Goal: Find specific page/section: Find specific page/section

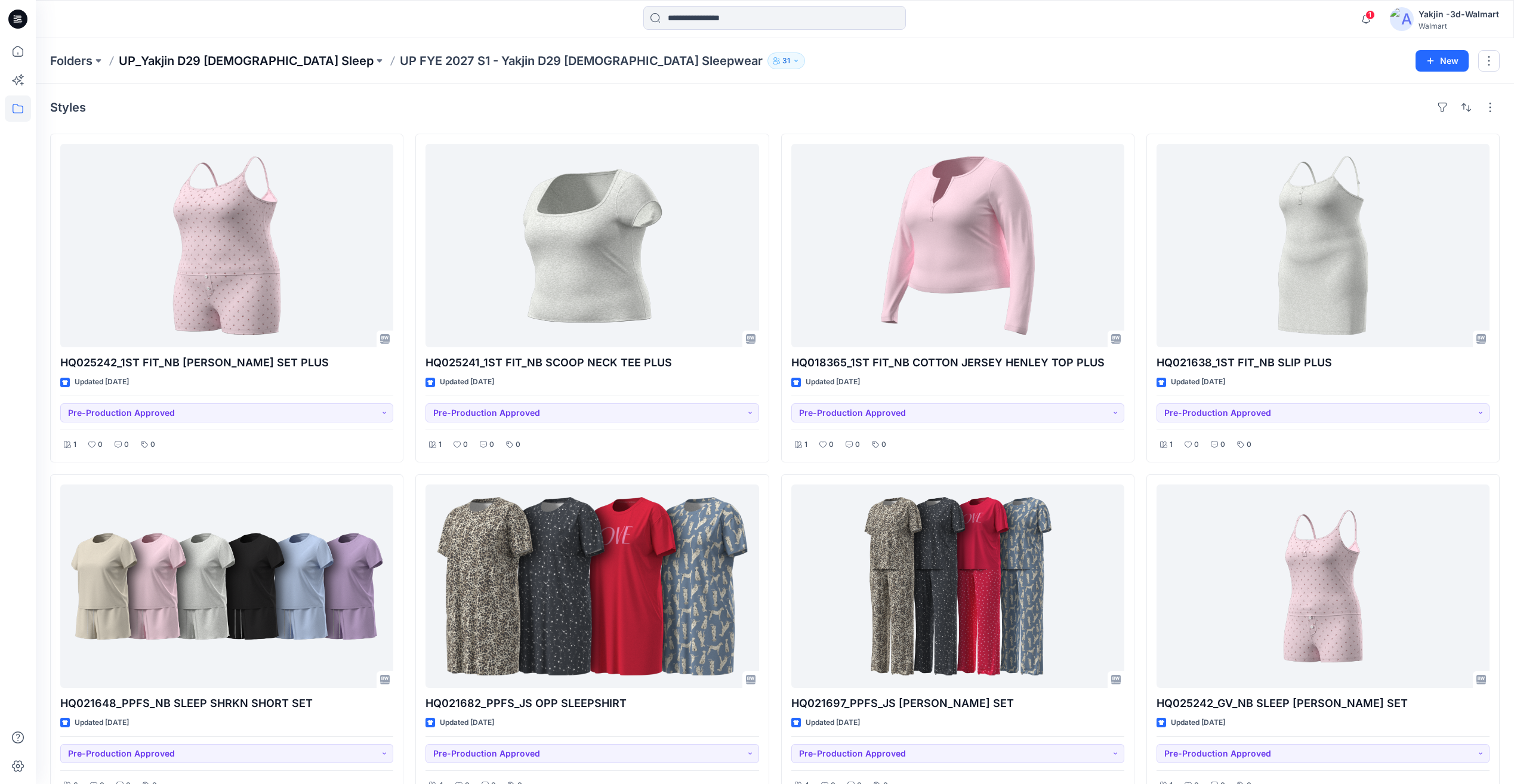
click at [258, 61] on p "UP_Yakjin D29 [DEMOGRAPHIC_DATA] Sleep" at bounding box center [246, 61] width 255 height 17
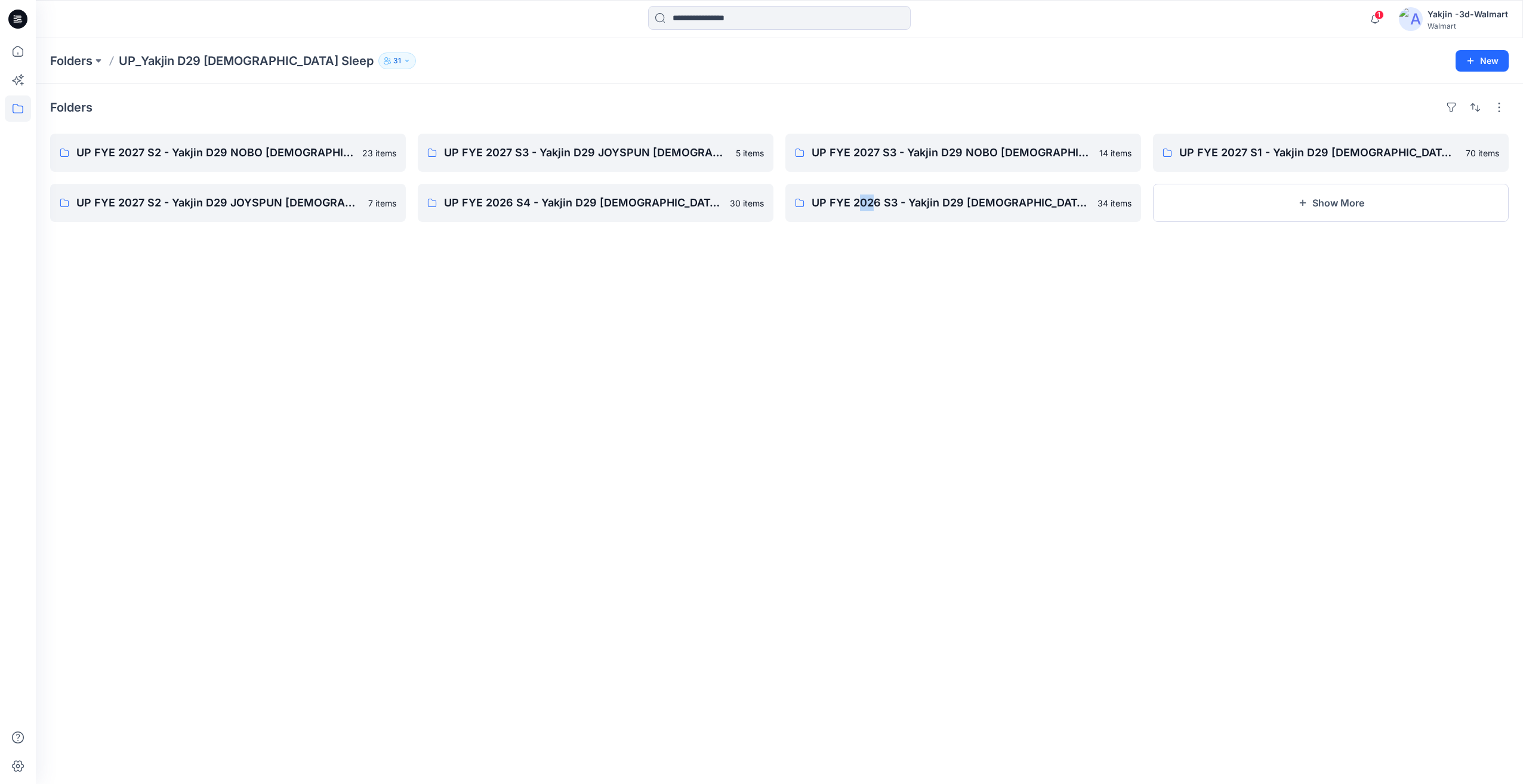
drag, startPoint x: 866, startPoint y: 386, endPoint x: 860, endPoint y: 384, distance: 6.3
click at [860, 384] on div "Folders UP FYE 2027 S2 - Yakjin D29 NOBO [DEMOGRAPHIC_DATA] Sleepwear 23 items …" at bounding box center [779, 434] width 1487 height 701
drag, startPoint x: 860, startPoint y: 384, endPoint x: 1134, endPoint y: 361, distance: 275.0
click at [1134, 361] on div "Folders UP FYE 2027 S2 - Yakjin D29 NOBO [DEMOGRAPHIC_DATA] Sleepwear 23 items …" at bounding box center [779, 434] width 1487 height 701
click at [1354, 375] on div "Folders UP FYE 2027 S2 - Yakjin D29 NOBO [DEMOGRAPHIC_DATA] Sleepwear 23 items …" at bounding box center [779, 434] width 1487 height 701
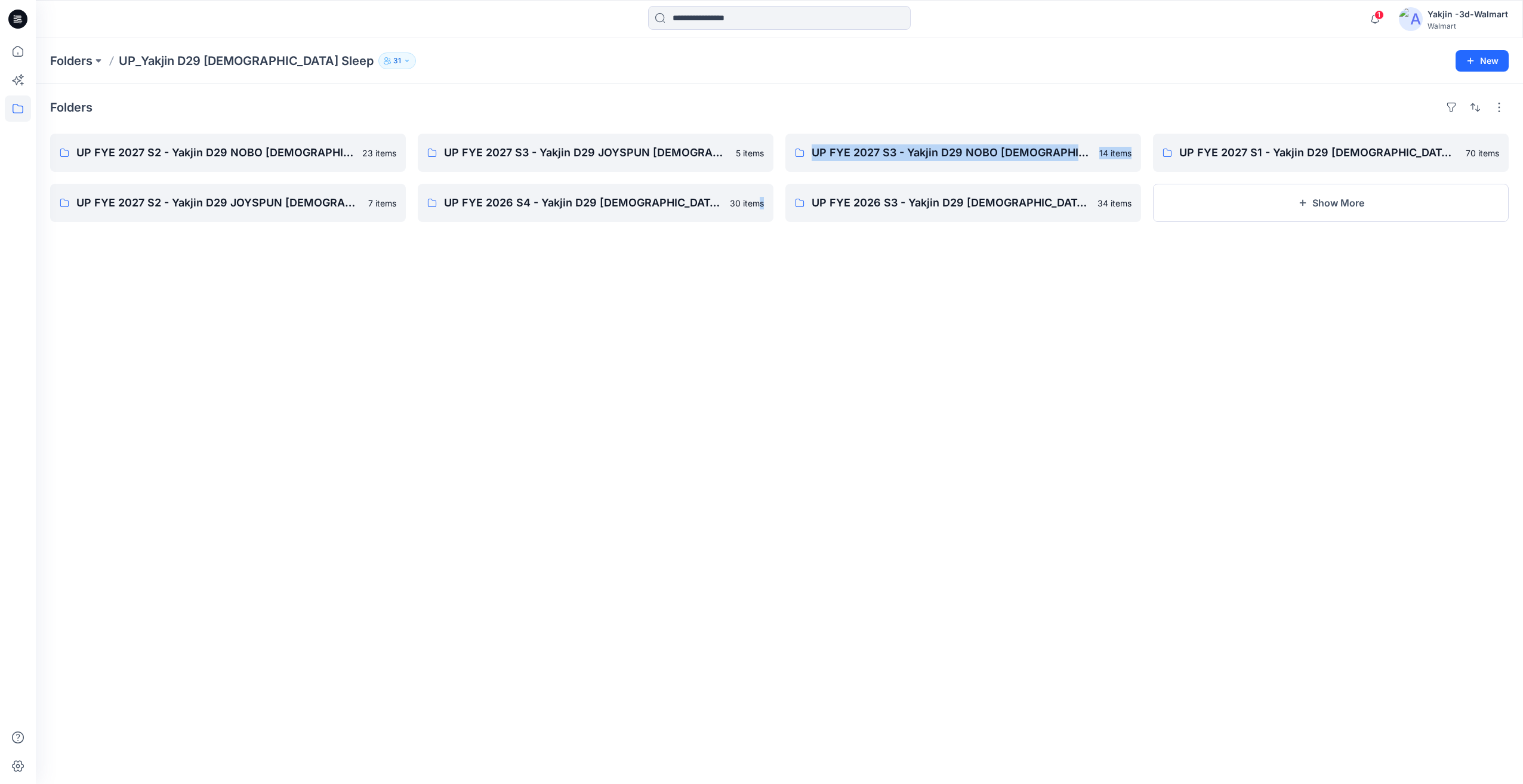
drag, startPoint x: 690, startPoint y: 291, endPoint x: 670, endPoint y: 290, distance: 20.0
click at [670, 290] on div "Folders UP FYE 2027 S2 - Yakjin D29 NOBO [DEMOGRAPHIC_DATA] Sleepwear 23 items …" at bounding box center [779, 434] width 1487 height 701
click at [782, 435] on div "Folders UP FYE 2027 S2 - Yakjin D29 NOBO [DEMOGRAPHIC_DATA] Sleepwear 23 items …" at bounding box center [779, 434] width 1487 height 701
click at [247, 149] on p "UP FYE 2027 S2 - Yakjin D29 NOBO [DEMOGRAPHIC_DATA] Sleepwear" at bounding box center [226, 153] width 301 height 17
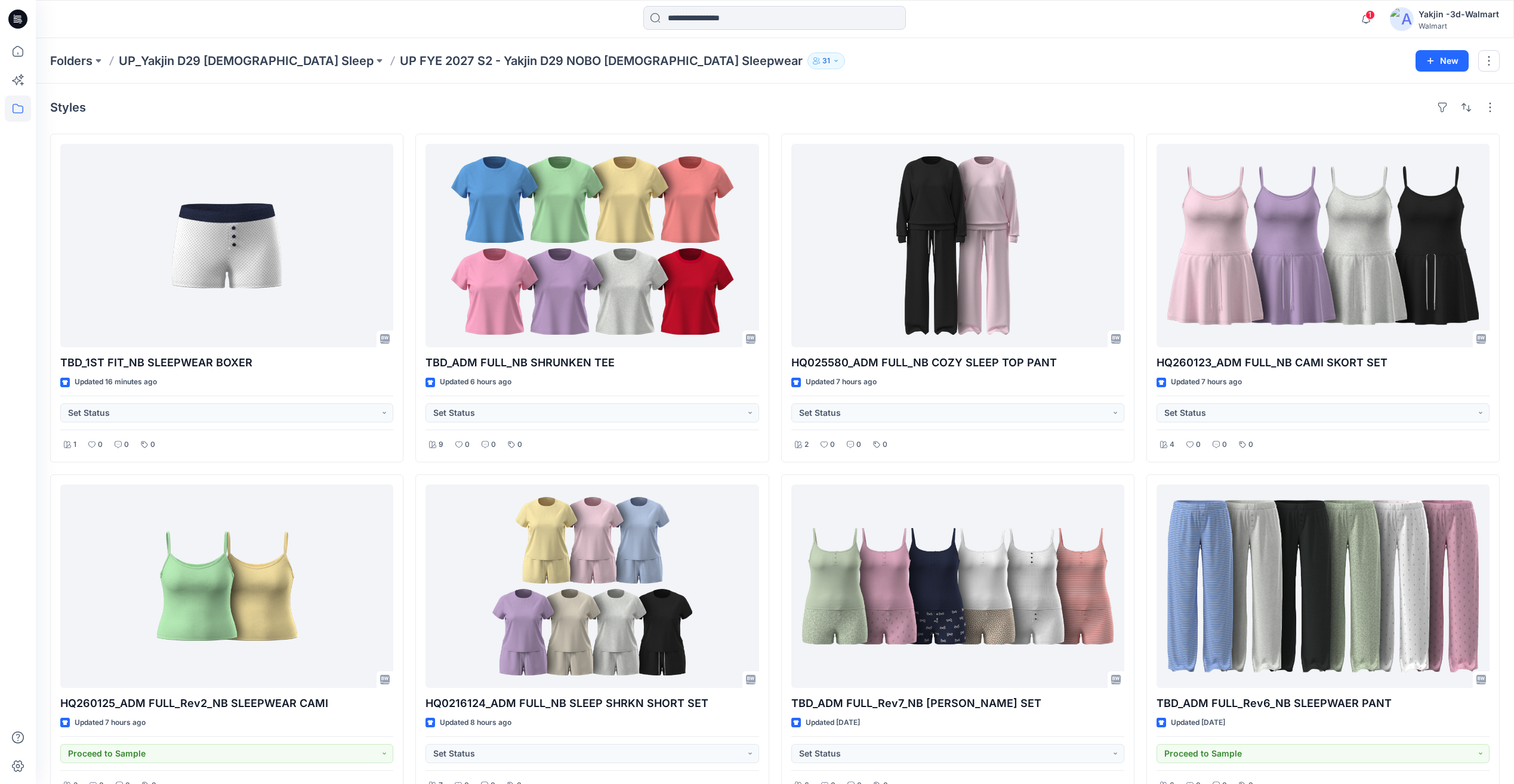
click at [586, 106] on div "Styles" at bounding box center [775, 107] width 1450 height 19
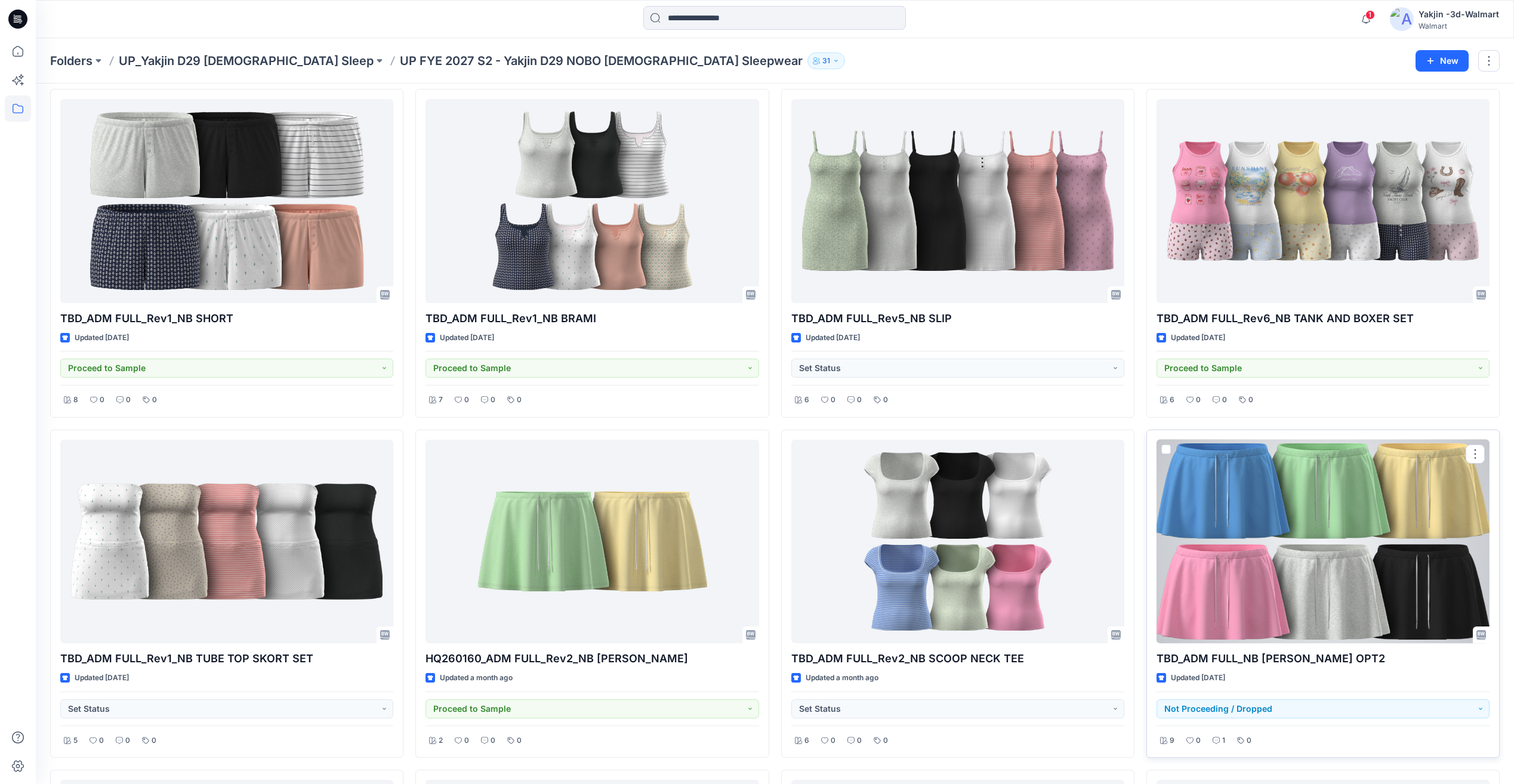
scroll to position [526, 0]
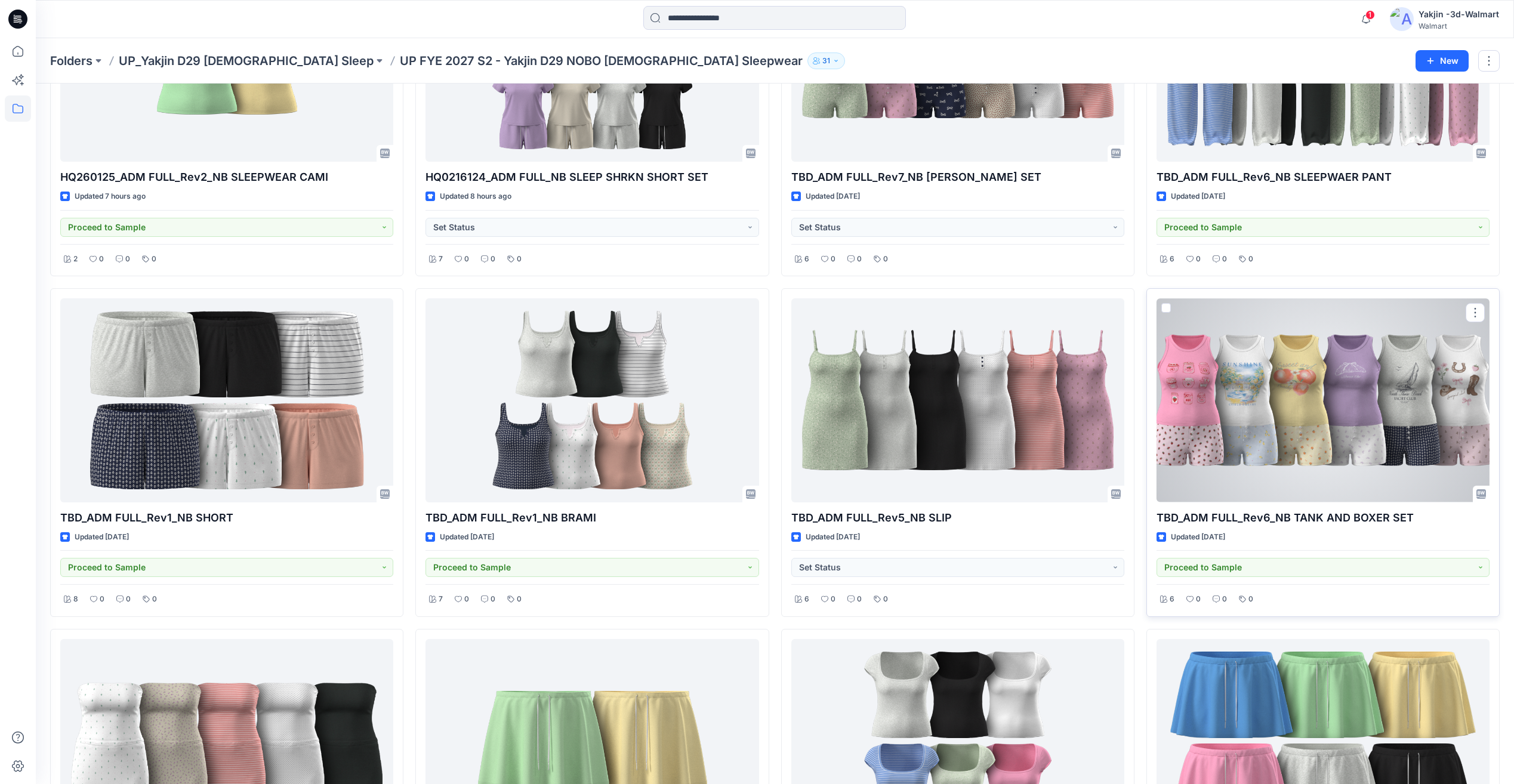
click at [1383, 473] on div at bounding box center [1323, 400] width 333 height 203
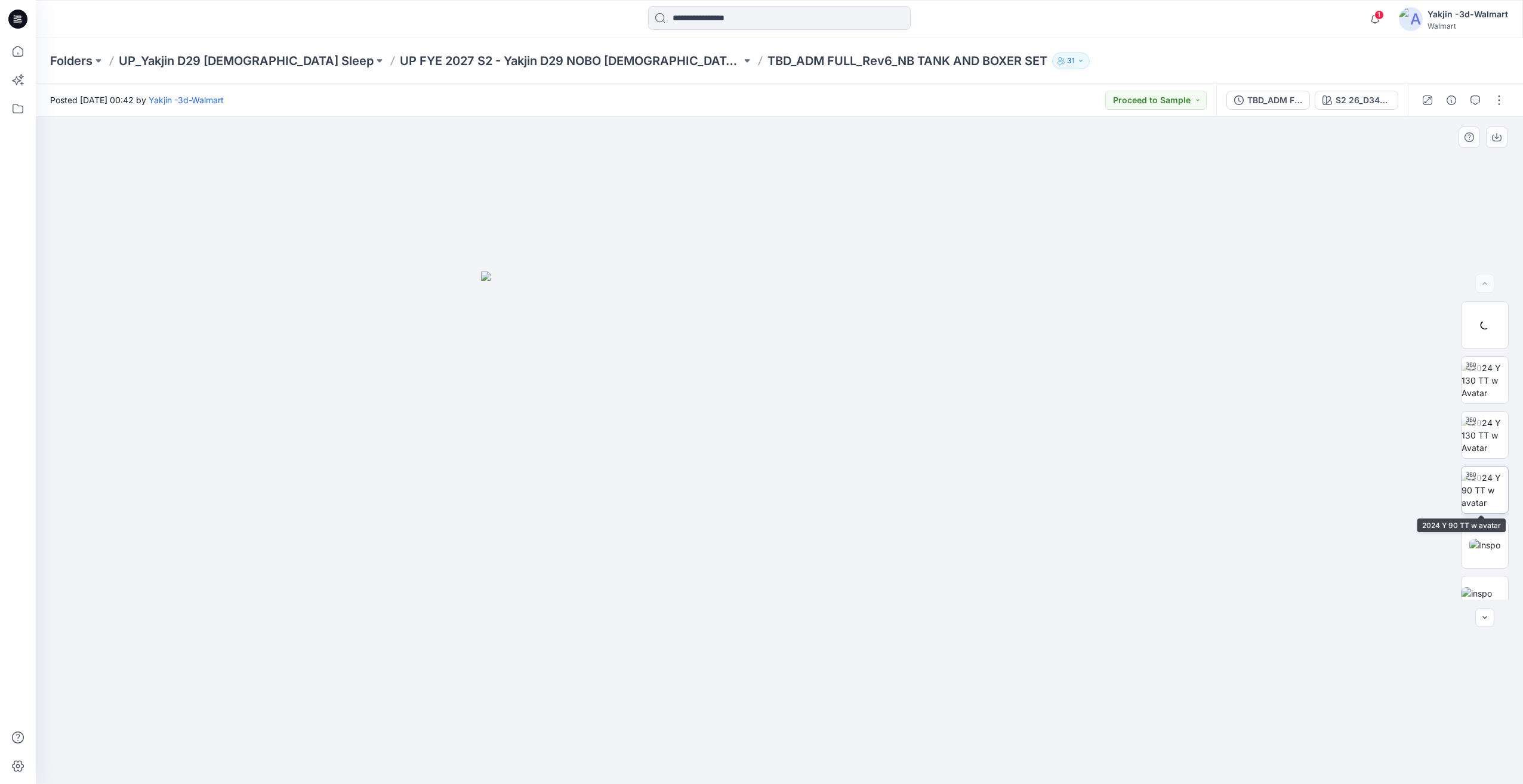
click at [1493, 478] on img at bounding box center [1485, 490] width 47 height 38
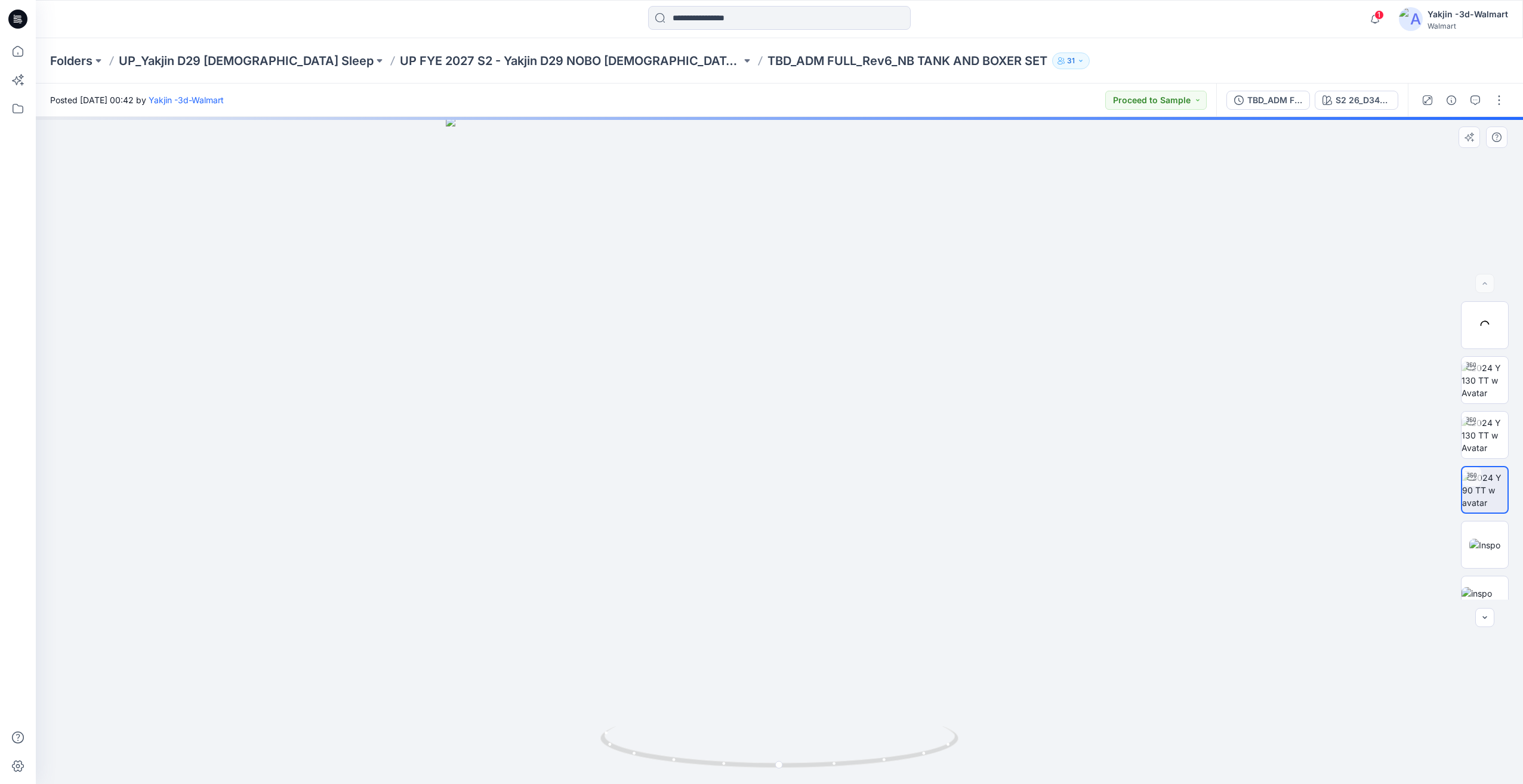
click at [1514, 595] on div "22 % BW" at bounding box center [1485, 450] width 76 height 299
click at [1501, 551] on img at bounding box center [1485, 545] width 31 height 13
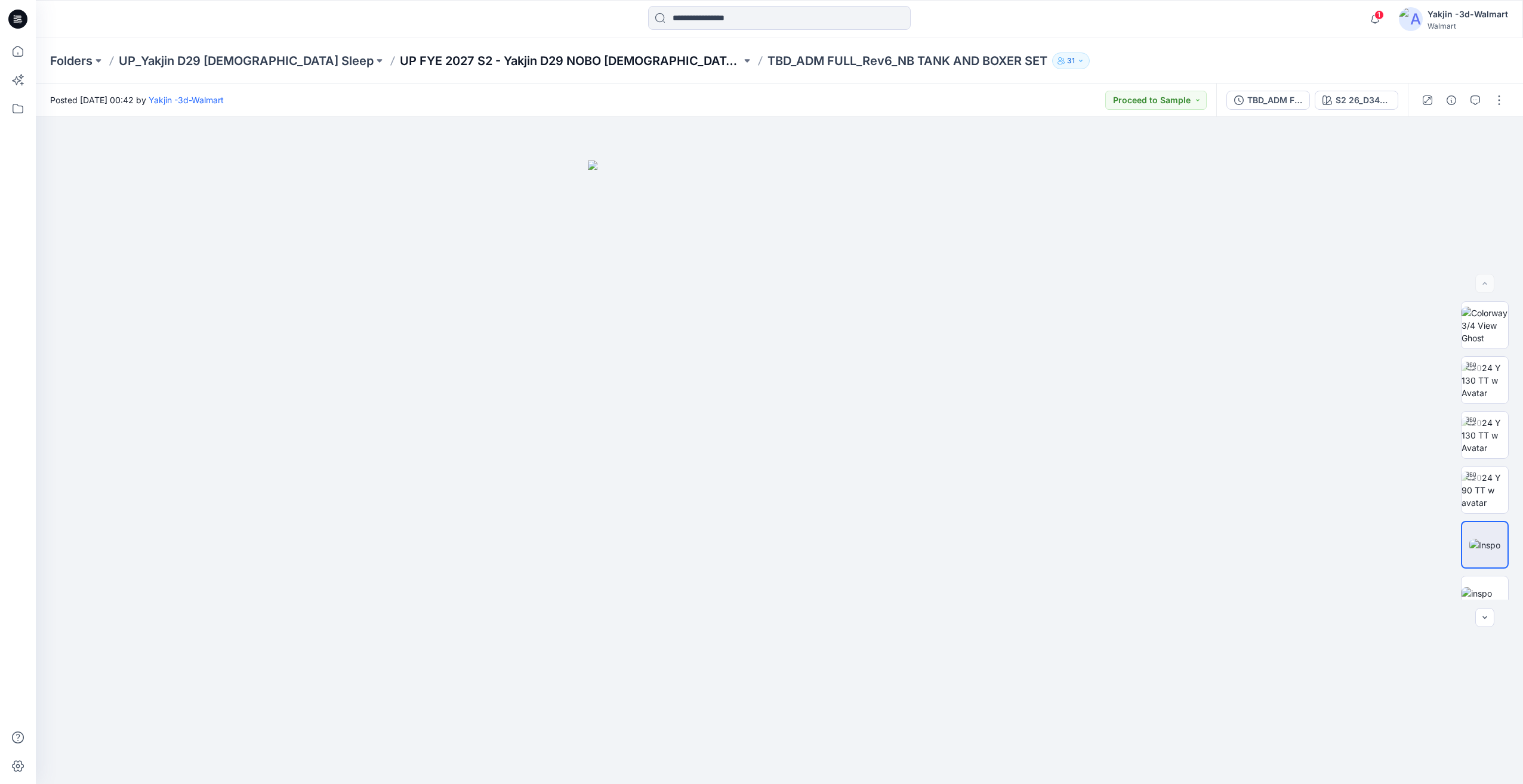
click at [471, 59] on p "UP FYE 2027 S2 - Yakjin D29 NOBO [DEMOGRAPHIC_DATA] Sleepwear" at bounding box center [571, 61] width 342 height 17
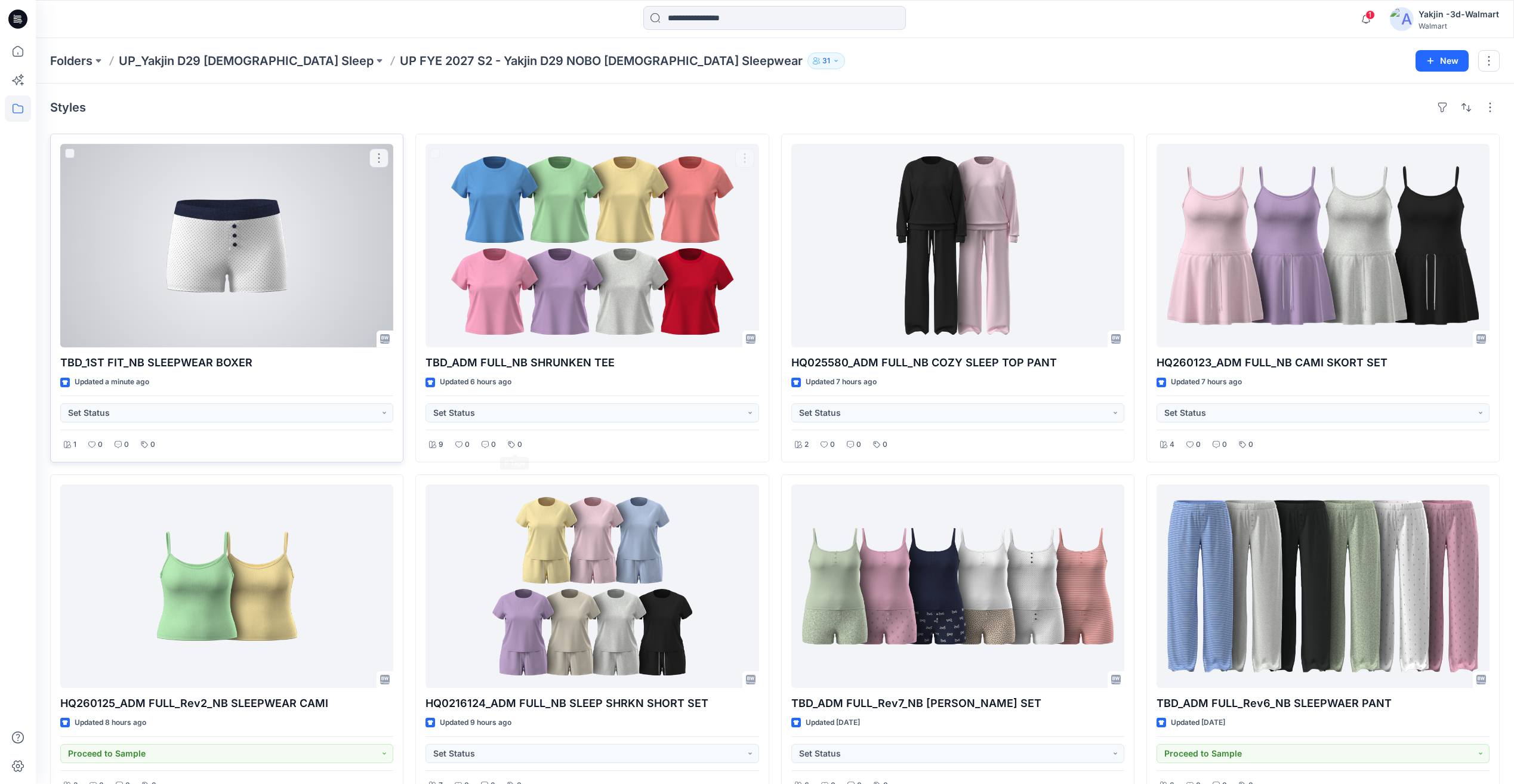
click at [337, 327] on div at bounding box center [226, 246] width 333 height 203
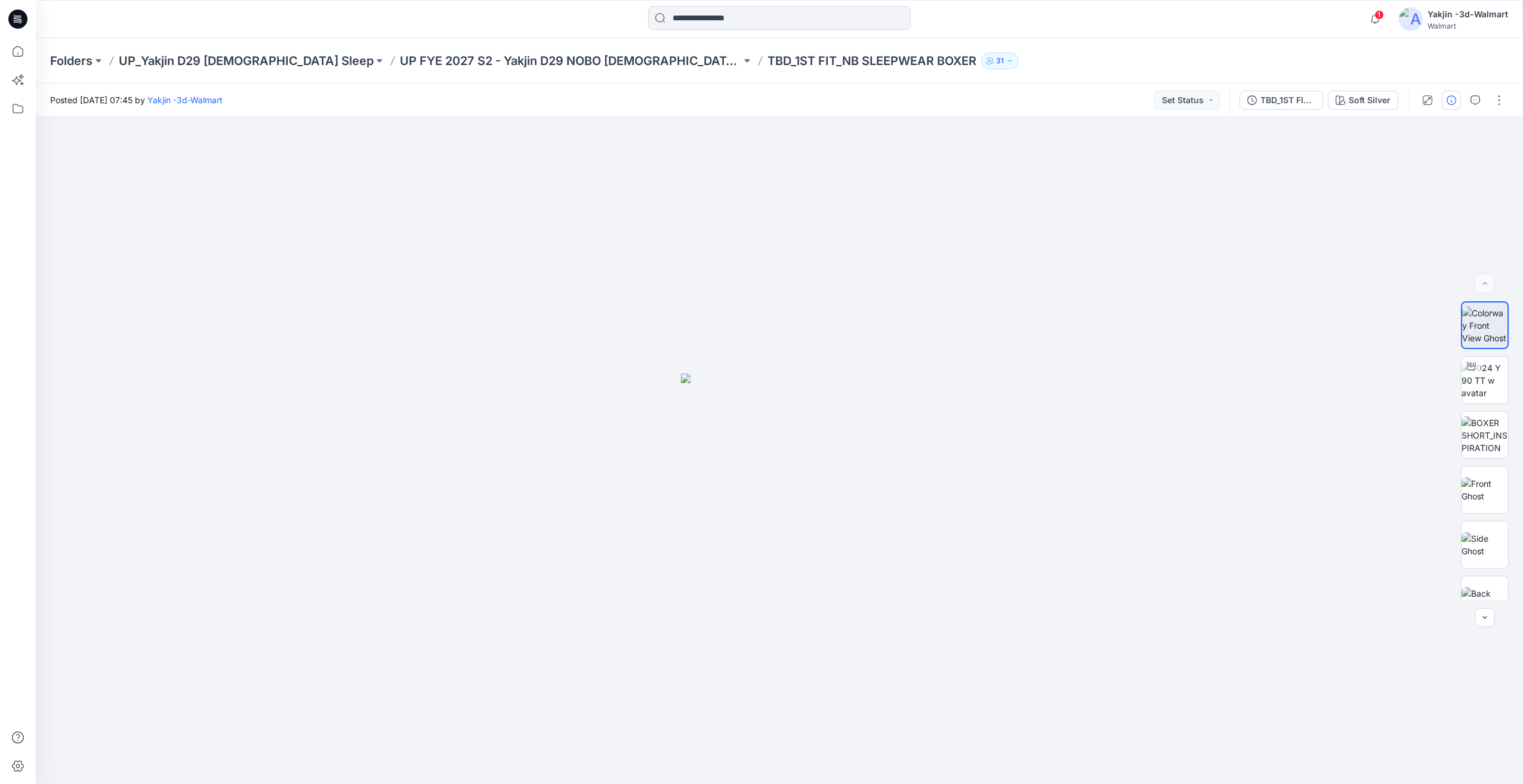
click at [1446, 104] on button "button" at bounding box center [1452, 100] width 19 height 19
